Goal: Information Seeking & Learning: Learn about a topic

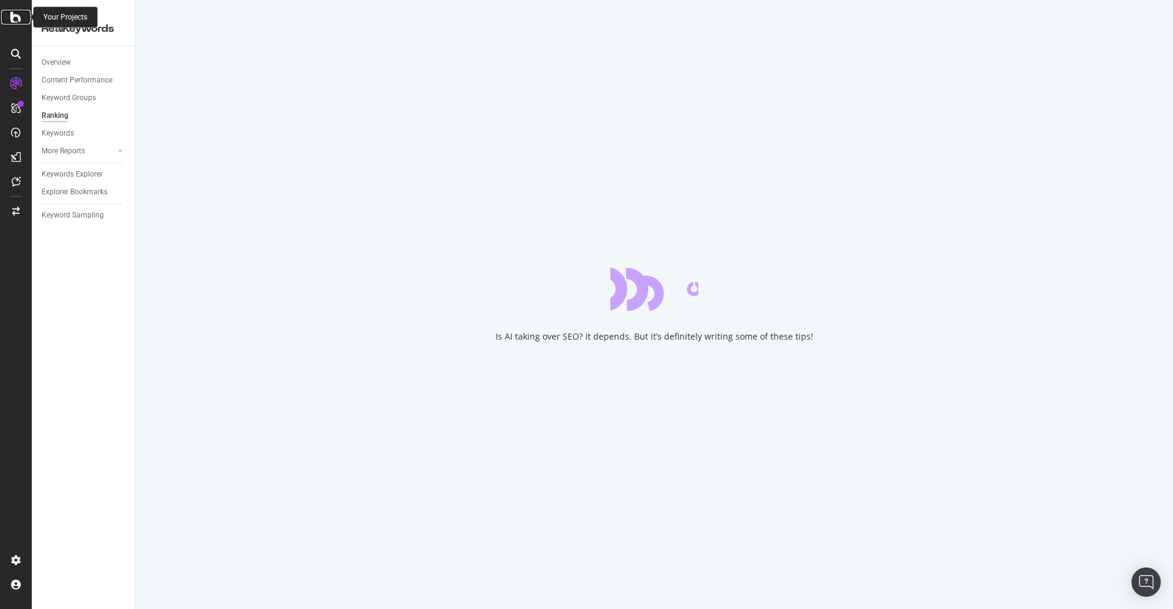
click at [20, 20] on icon at bounding box center [15, 17] width 11 height 15
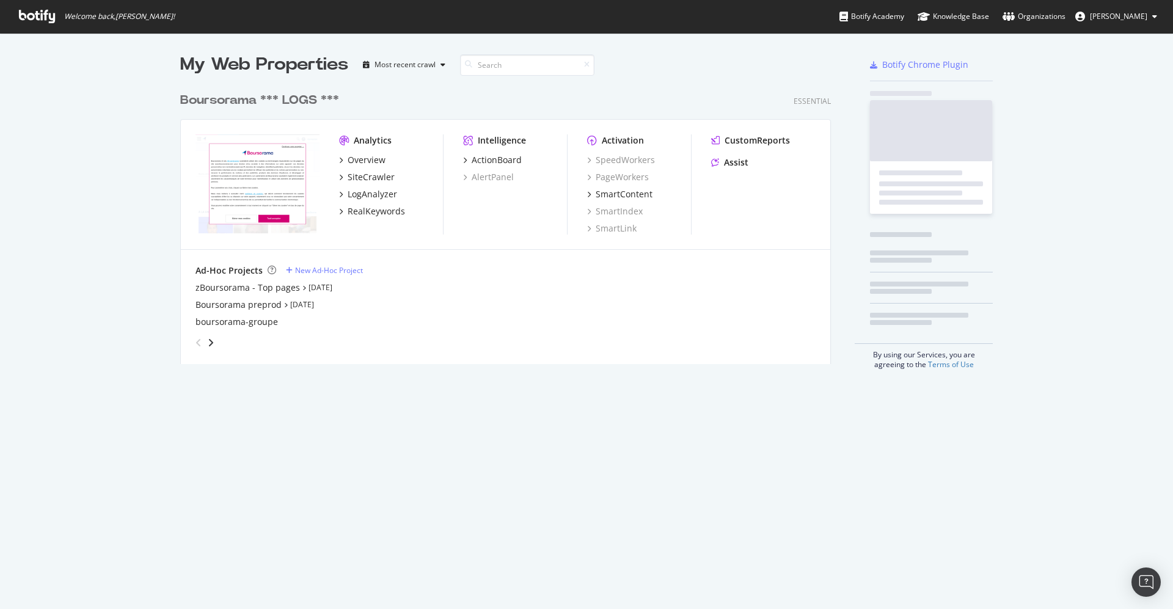
scroll to position [596, 1146]
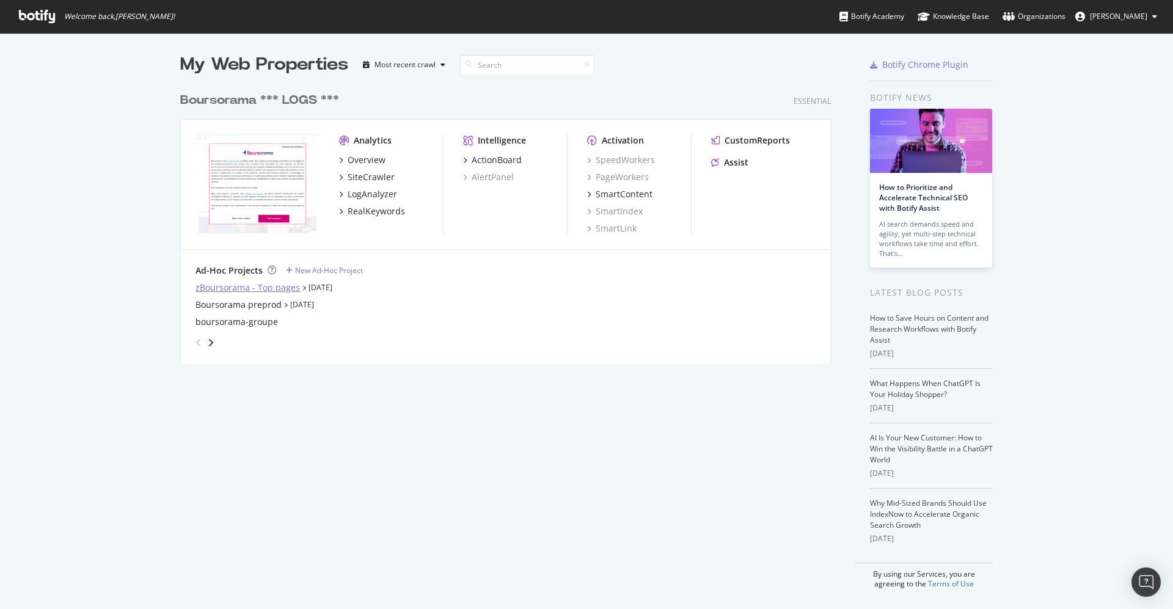
click at [271, 287] on div "zBoursorama - Top pages" at bounding box center [248, 288] width 104 height 12
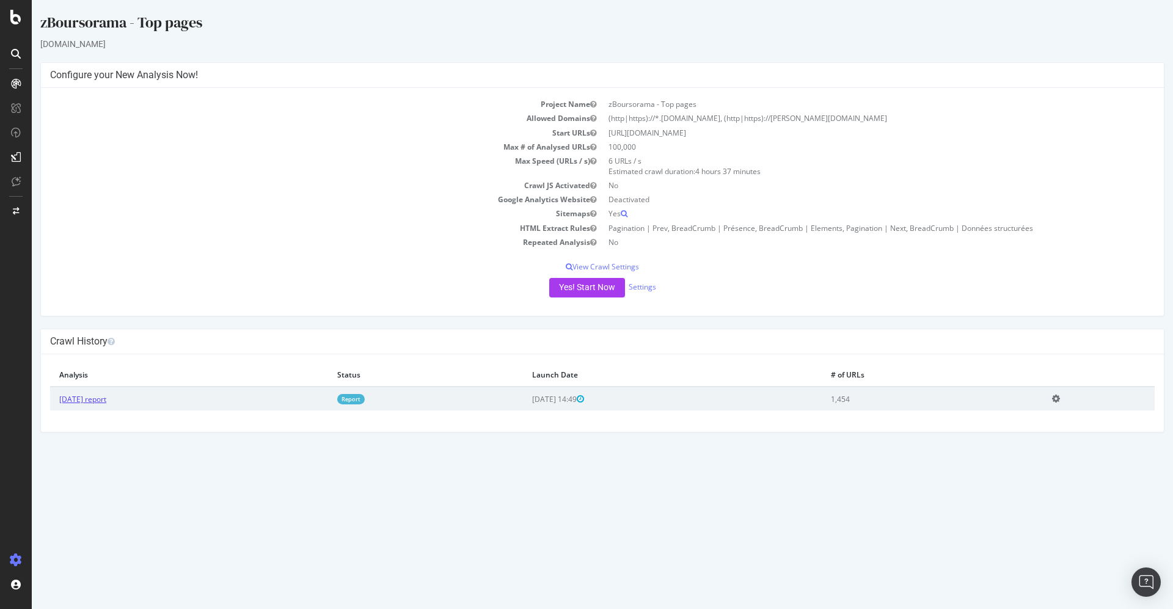
click at [106, 401] on link "[DATE] report" at bounding box center [82, 399] width 47 height 10
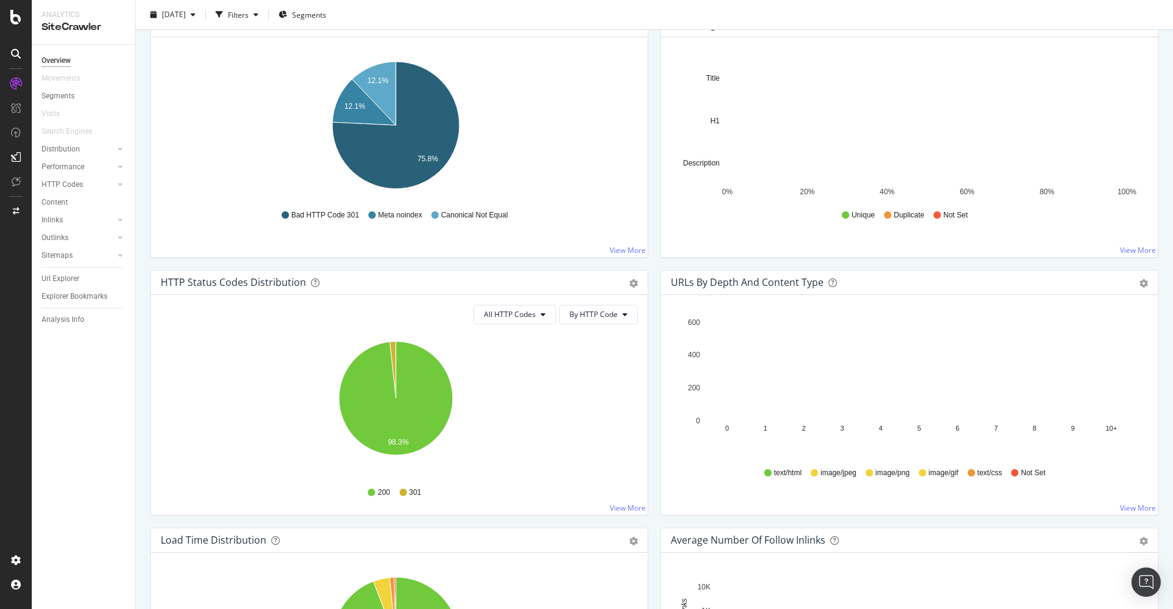
scroll to position [429, 0]
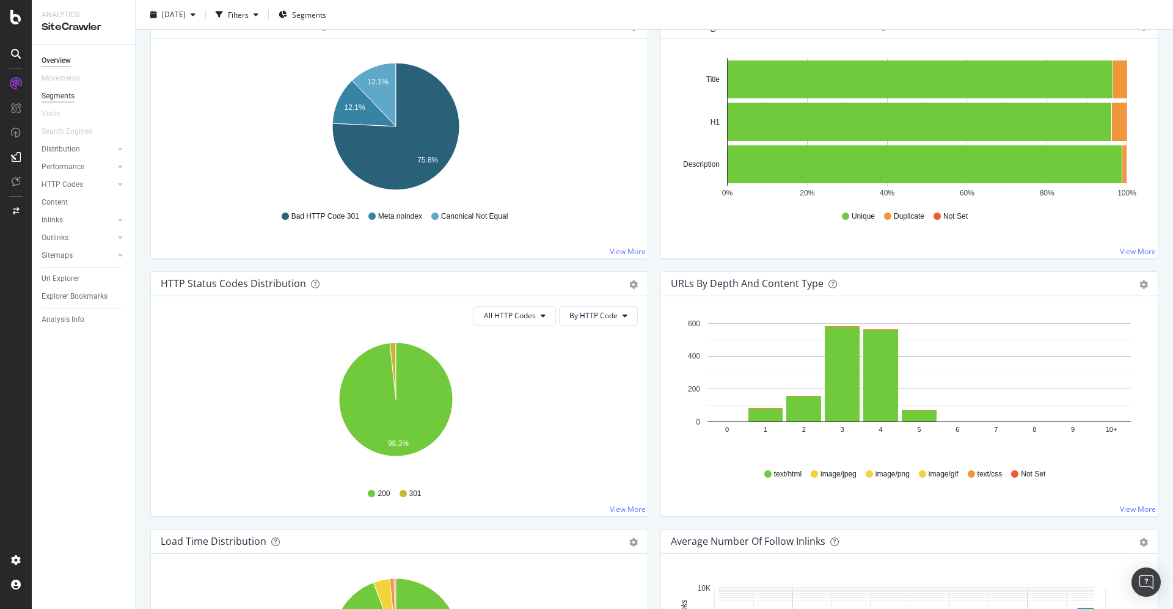
click at [57, 98] on div "Segments" at bounding box center [58, 96] width 33 height 13
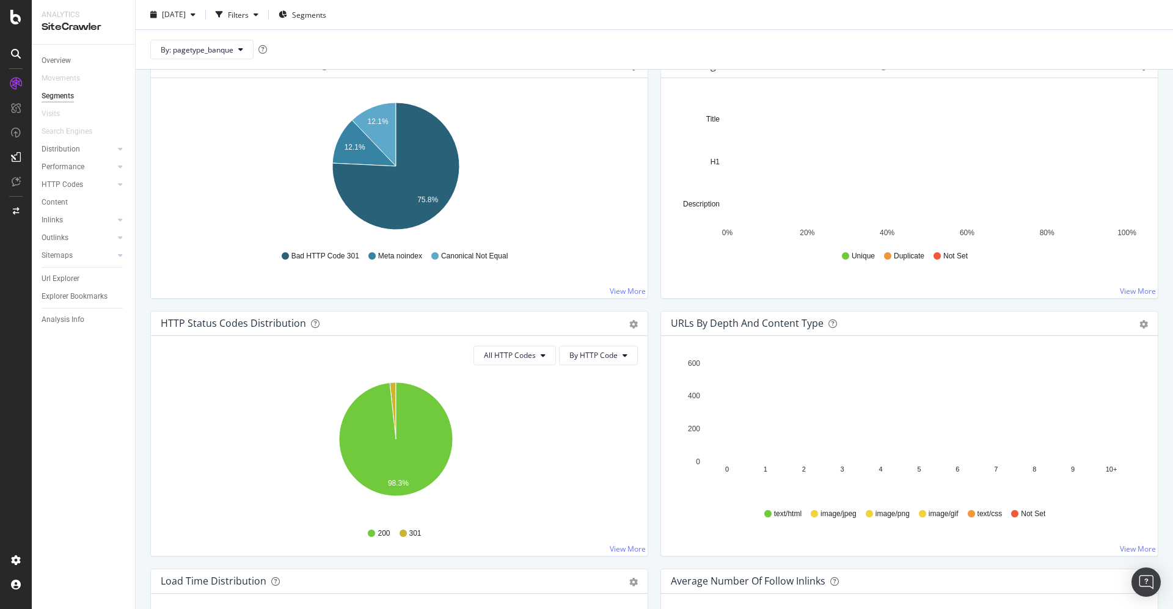
scroll to position [469, 0]
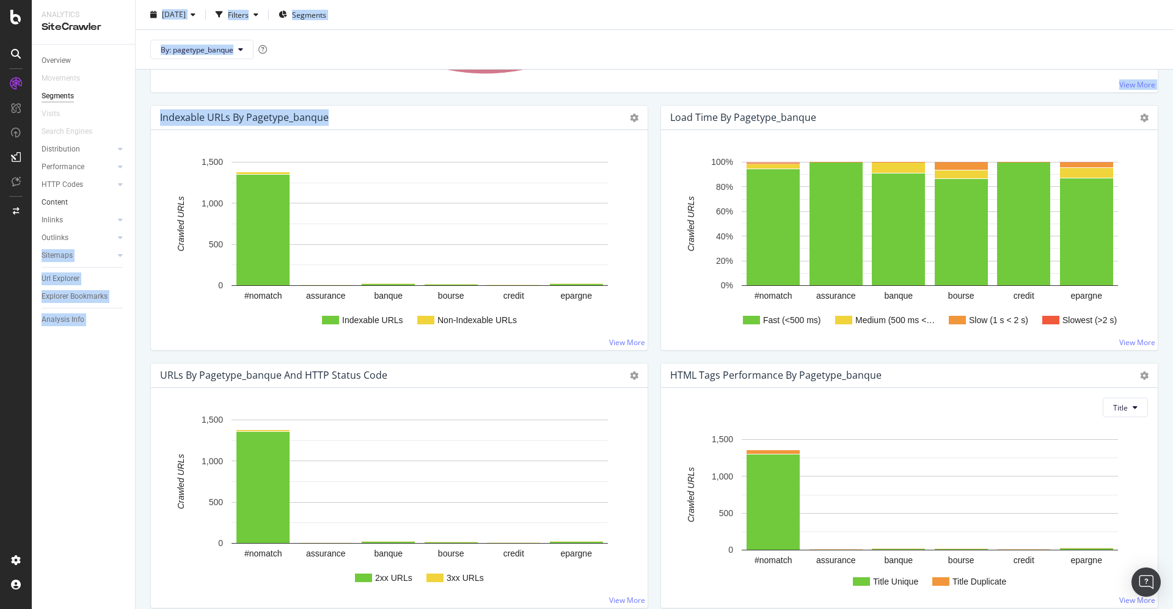
drag, startPoint x: 258, startPoint y: 218, endPoint x: 104, endPoint y: 196, distance: 154.9
click at [82, 148] on link "Distribution" at bounding box center [78, 149] width 73 height 13
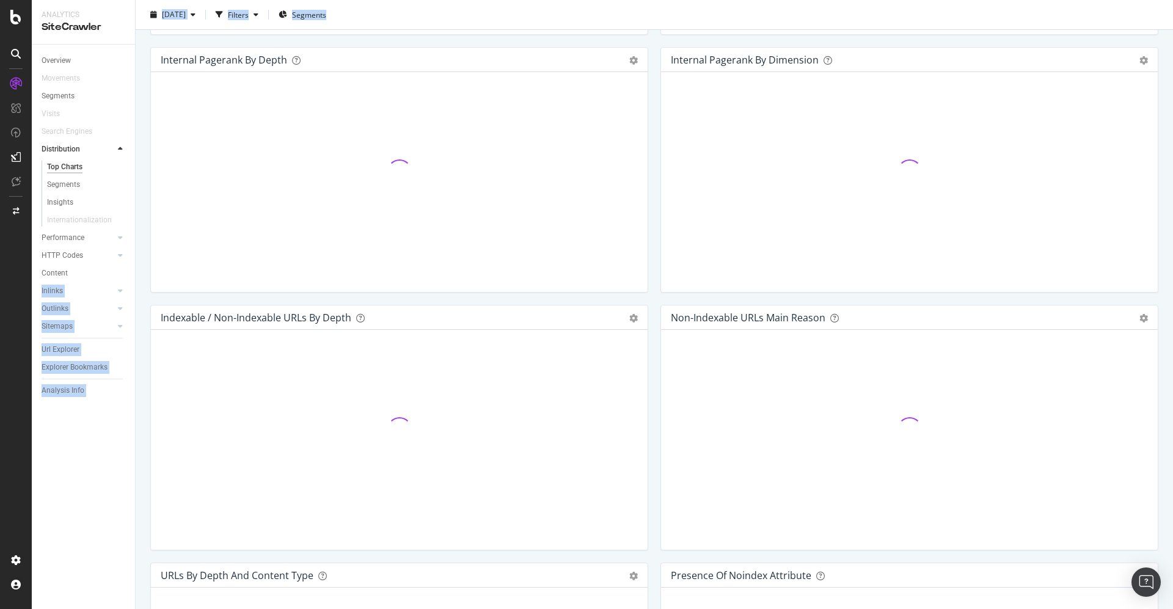
scroll to position [430, 0]
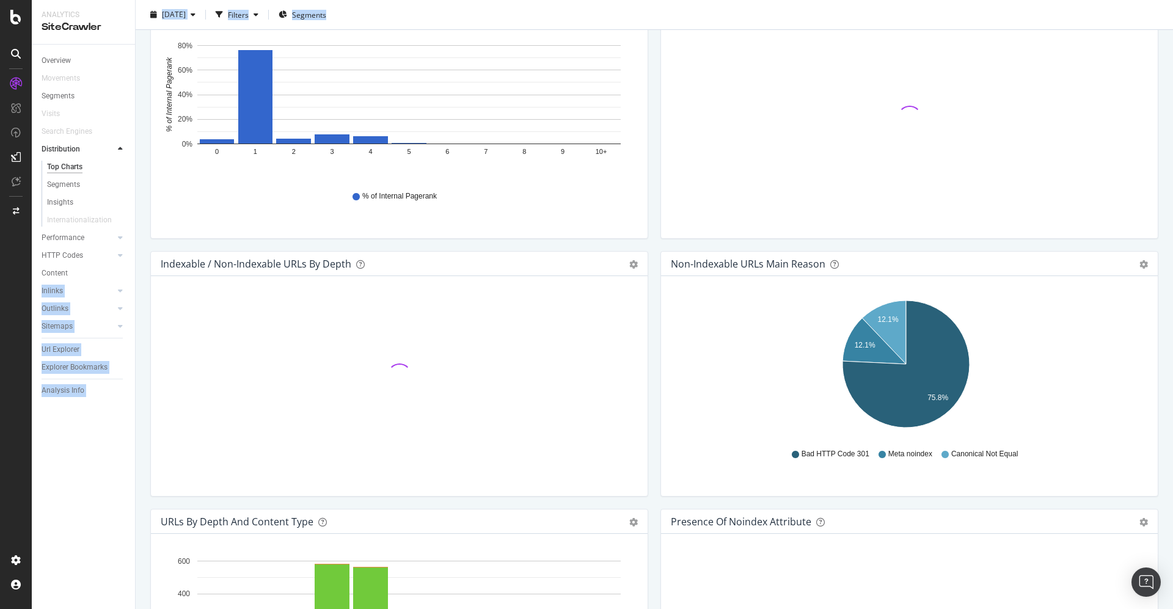
click at [64, 167] on div "Top Charts" at bounding box center [64, 167] width 35 height 13
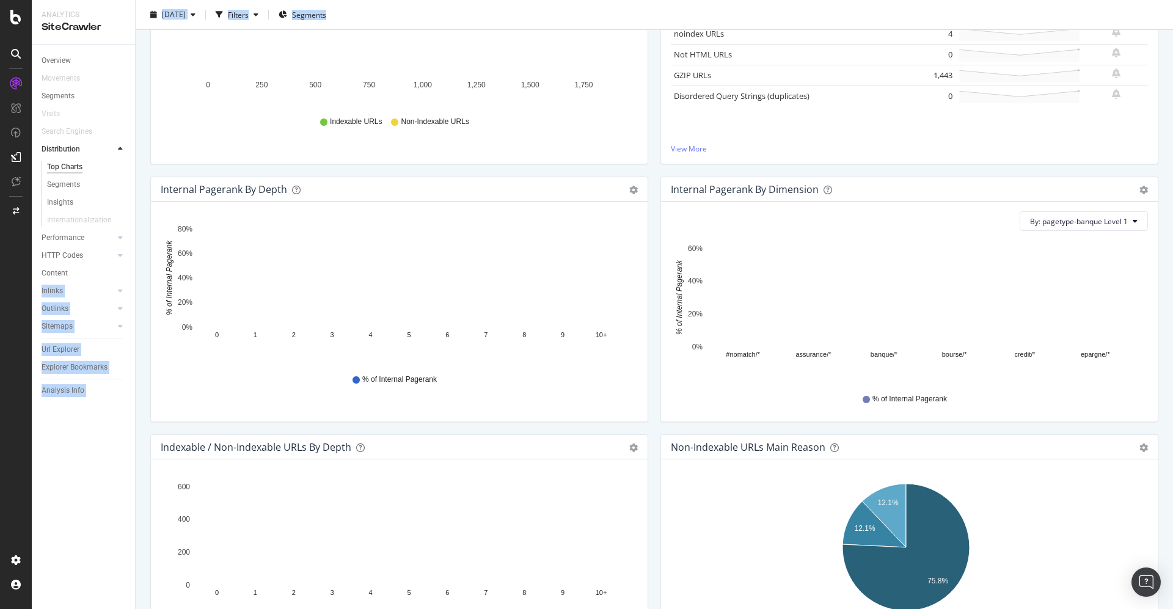
scroll to position [0, 0]
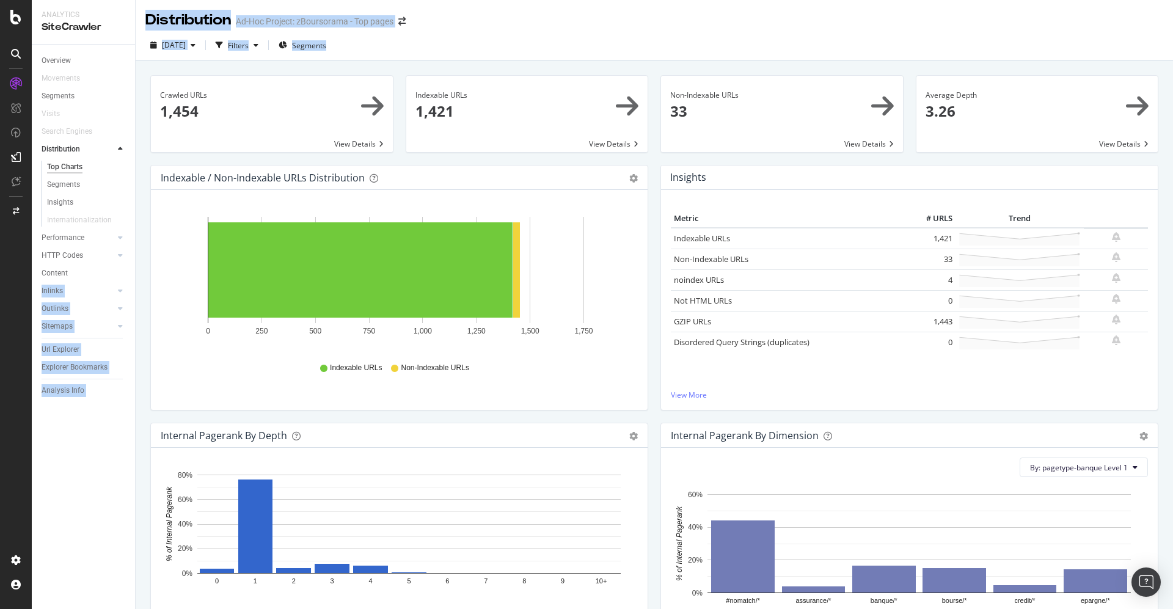
click at [725, 112] on span at bounding box center [782, 114] width 242 height 76
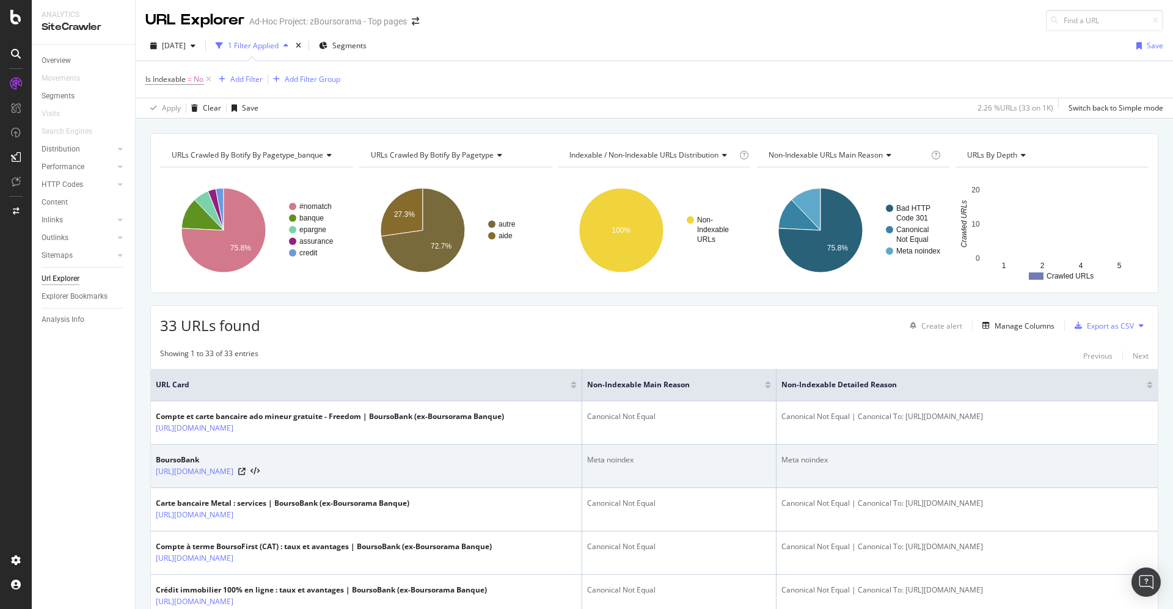
scroll to position [183, 0]
